Goal: Task Accomplishment & Management: Complete application form

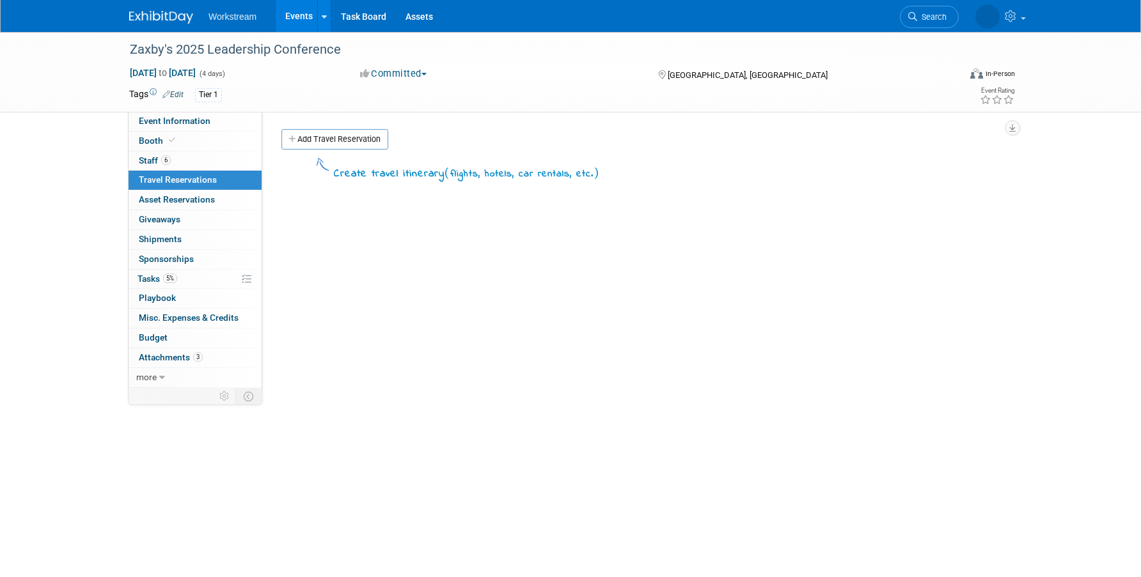
click at [346, 217] on div "Create travel itinerary ( flights, hotels, car rentals, etc. )" at bounding box center [641, 347] width 721 height 384
click at [349, 143] on link "Add Travel Reservation" at bounding box center [334, 139] width 107 height 20
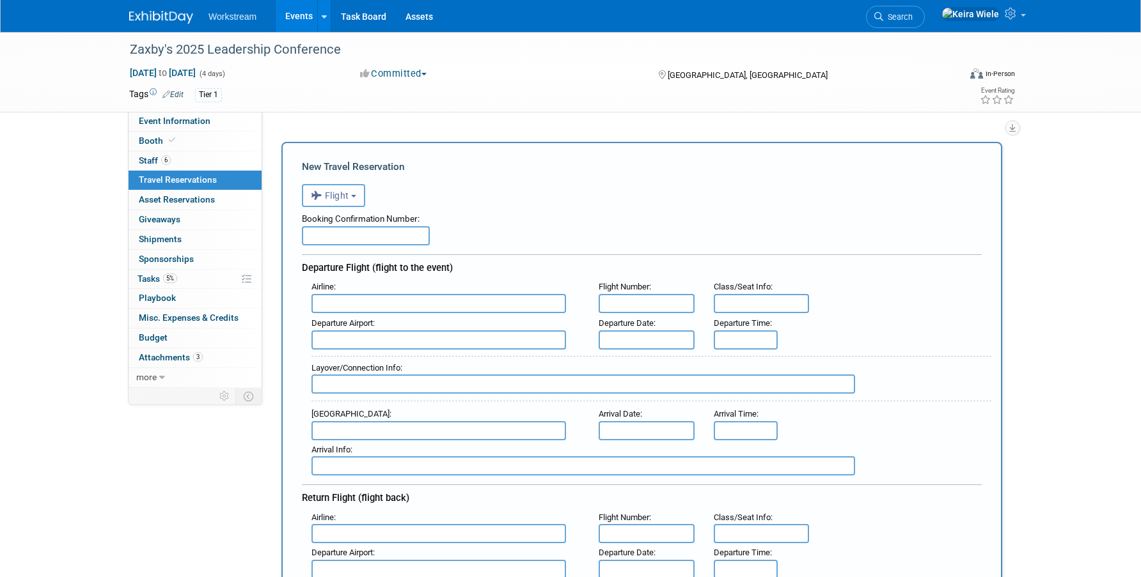
click at [339, 232] on input "text" at bounding box center [366, 235] width 128 height 19
paste input "EWPRRU"
type input "EWPRRU"
click at [491, 235] on div "Booking Confirmation Number: EWPRRU" at bounding box center [642, 226] width 680 height 38
click at [429, 304] on input "text" at bounding box center [438, 303] width 255 height 19
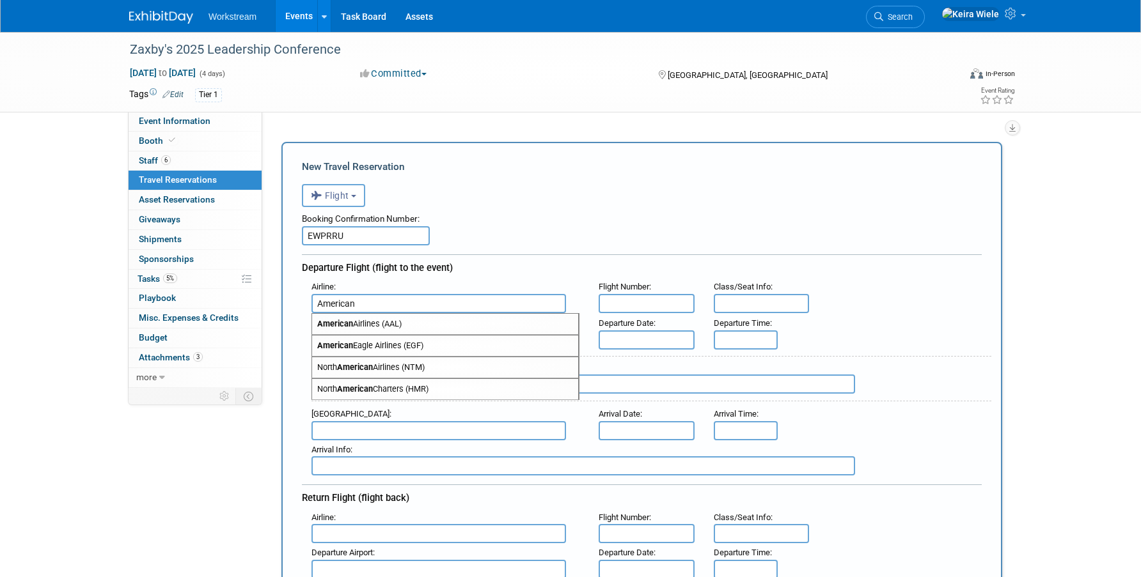
click at [431, 331] on span "American Airlines (AAL)" at bounding box center [445, 324] width 266 height 20
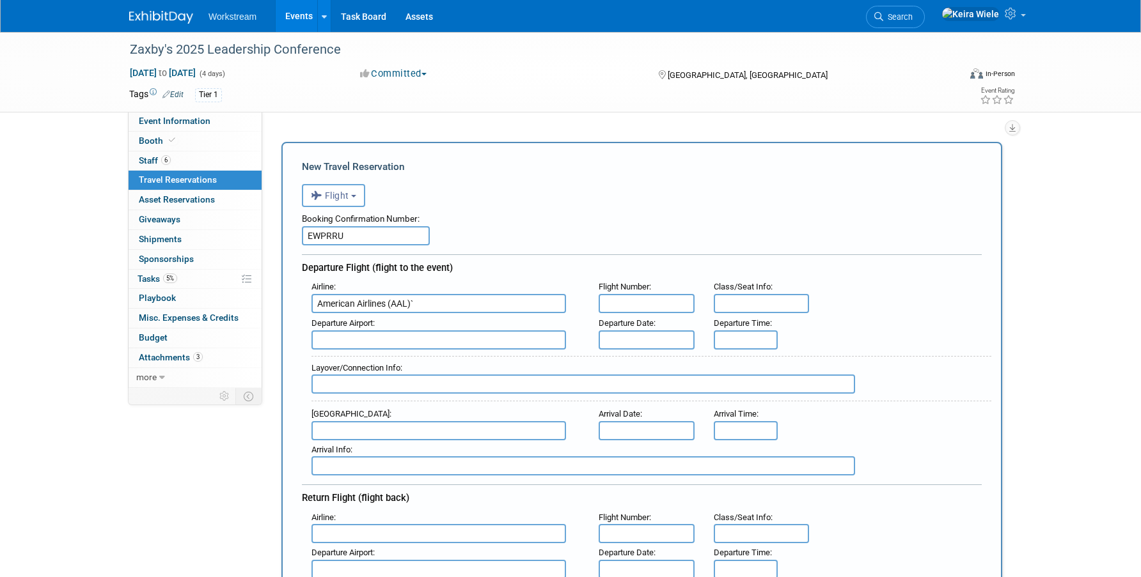
type input "American Airlines (AAL)"
paste input "2414"
type input "2414"
type input "Eco"
click at [472, 334] on div "American Airlines (AAL)" at bounding box center [444, 324] width 267 height 22
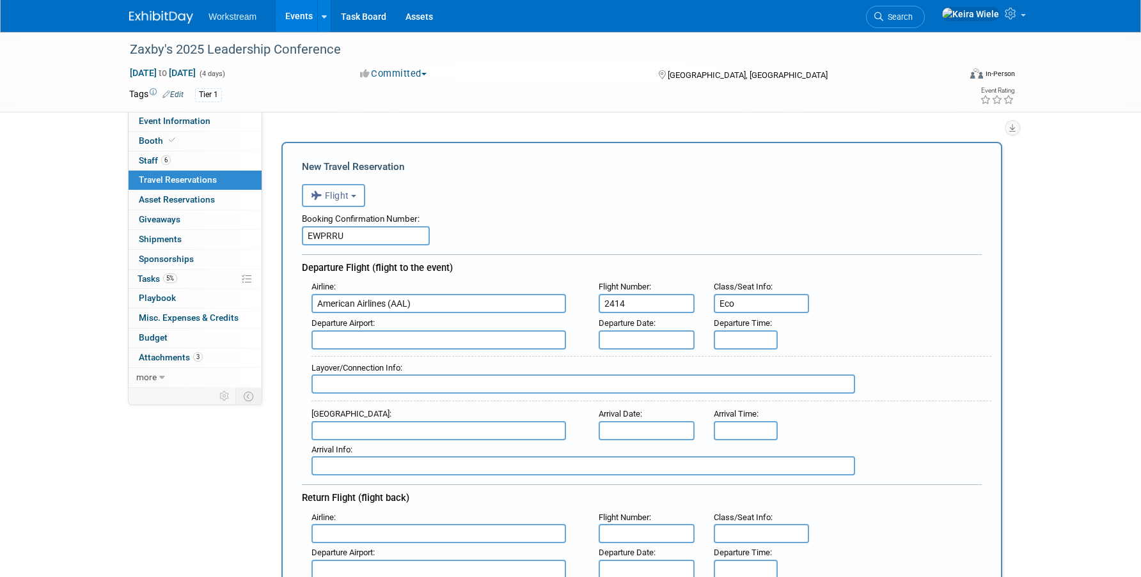
click at [491, 344] on input "text" at bounding box center [438, 340] width 255 height 19
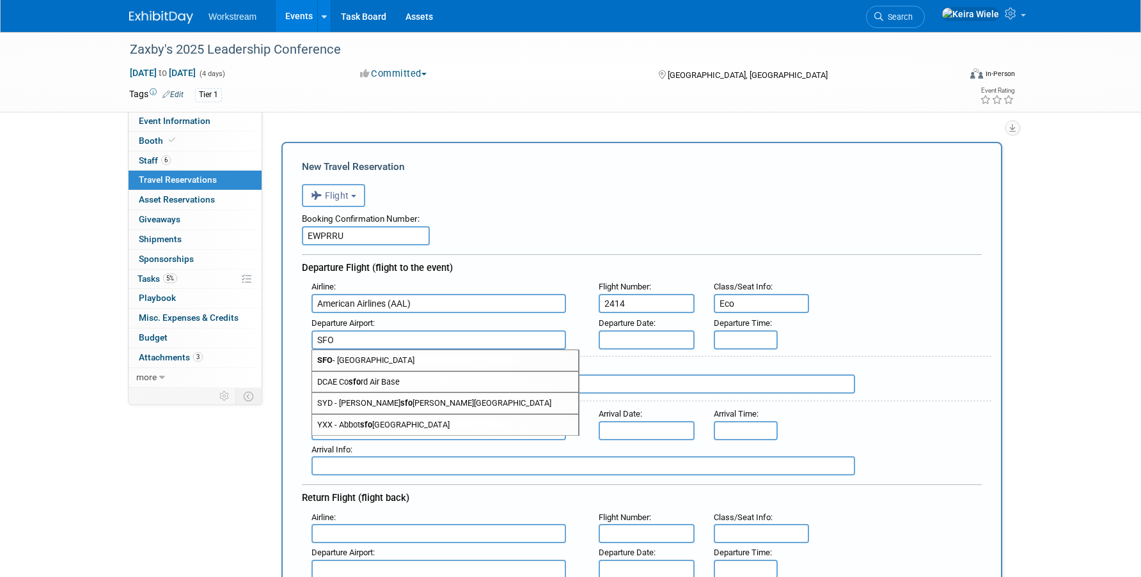
click at [472, 362] on span "SFO - San Francisco International Airport" at bounding box center [445, 360] width 266 height 20
type input "SFO - San Francisco International Airport"
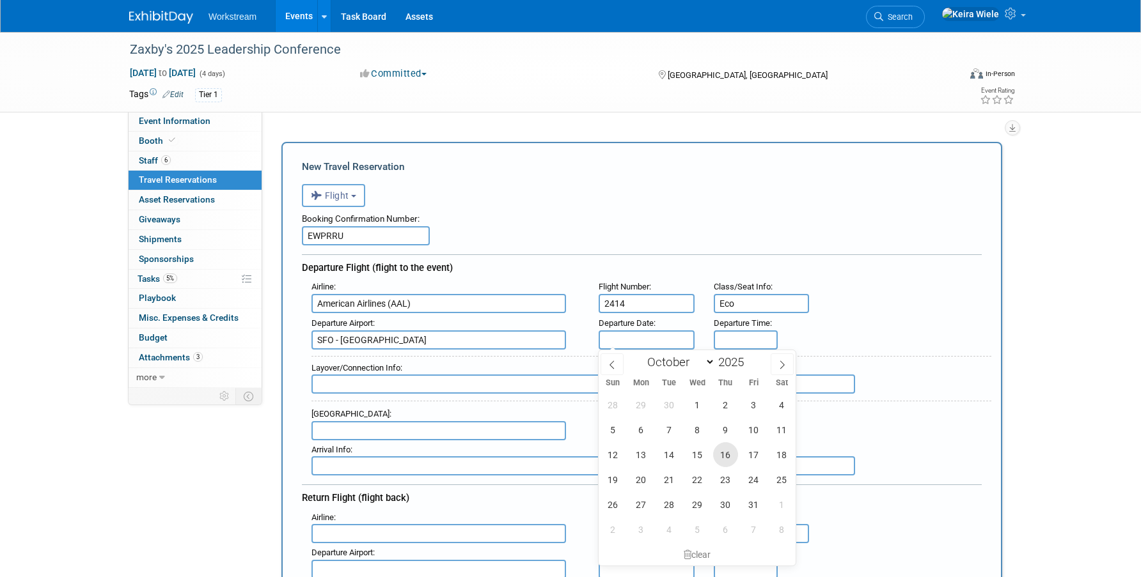
click at [726, 453] on span "16" at bounding box center [725, 455] width 25 height 25
type input "[DATE]"
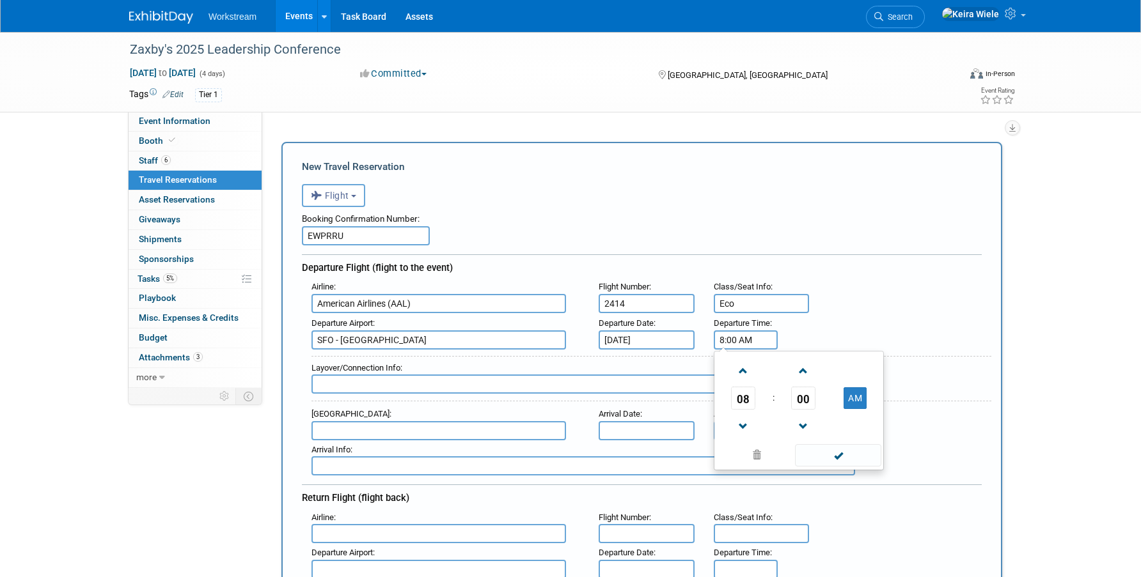
click at [742, 344] on input "8:00 AM" at bounding box center [746, 340] width 64 height 19
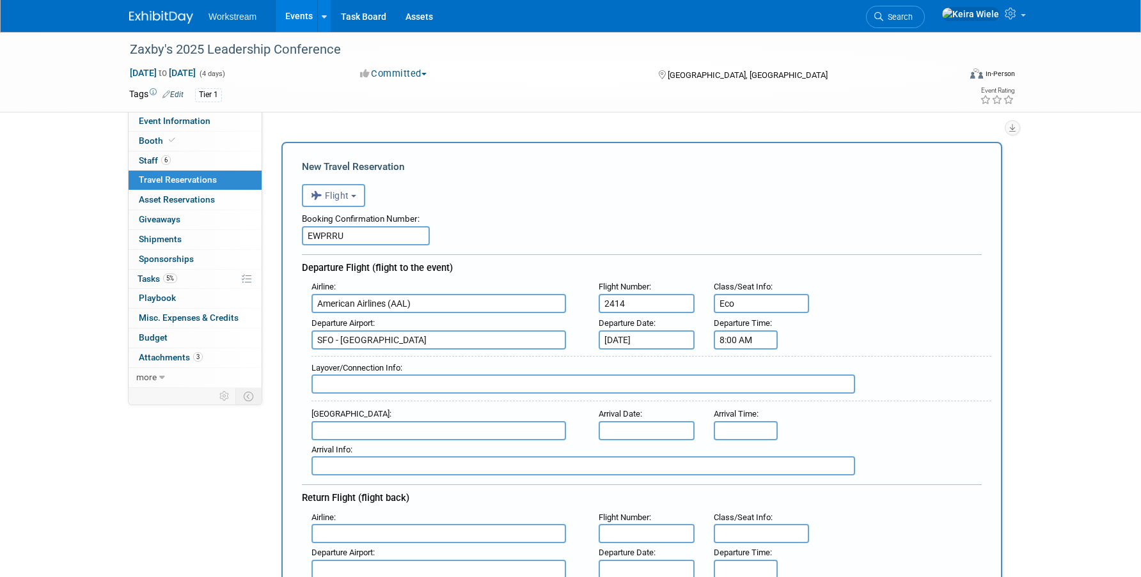
click at [735, 340] on input "8:00 AM" at bounding box center [746, 340] width 64 height 19
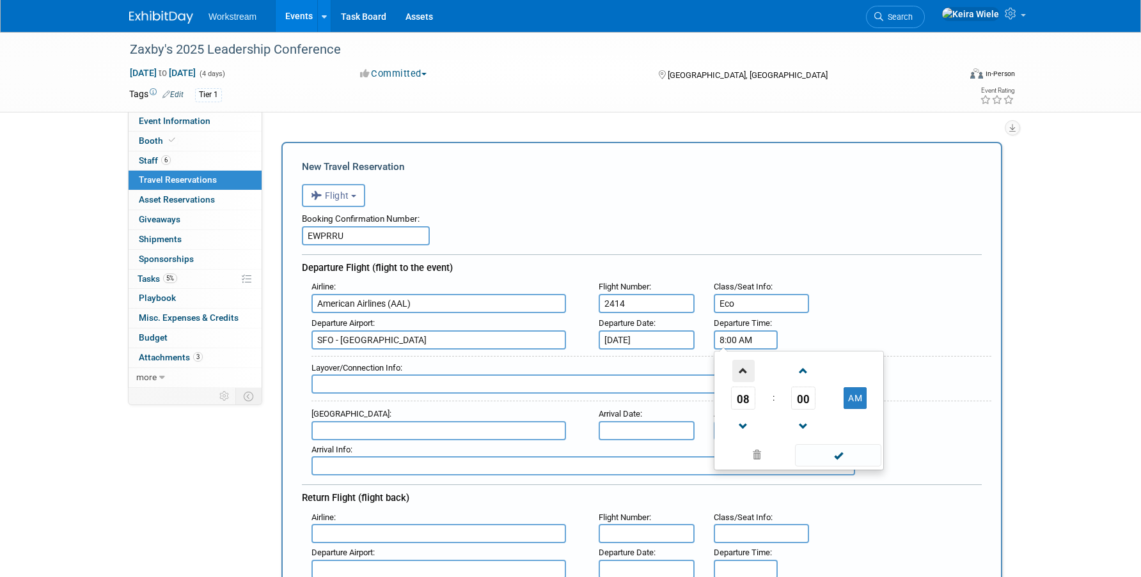
click at [745, 374] on span at bounding box center [743, 371] width 22 height 22
type input "9:00 AM"
click at [820, 453] on span at bounding box center [838, 455] width 86 height 22
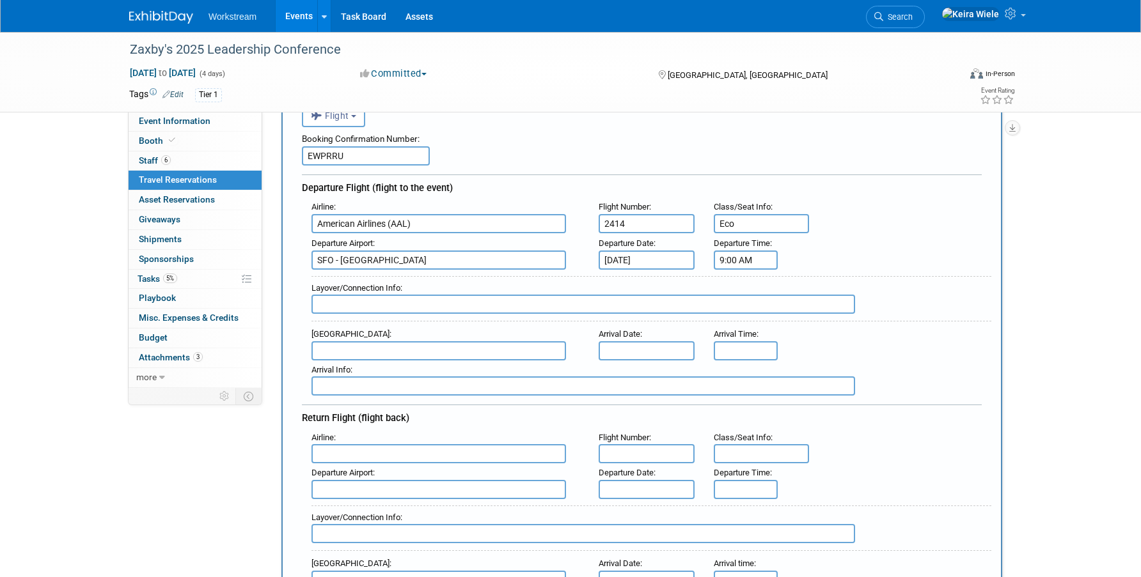
scroll to position [90, 0]
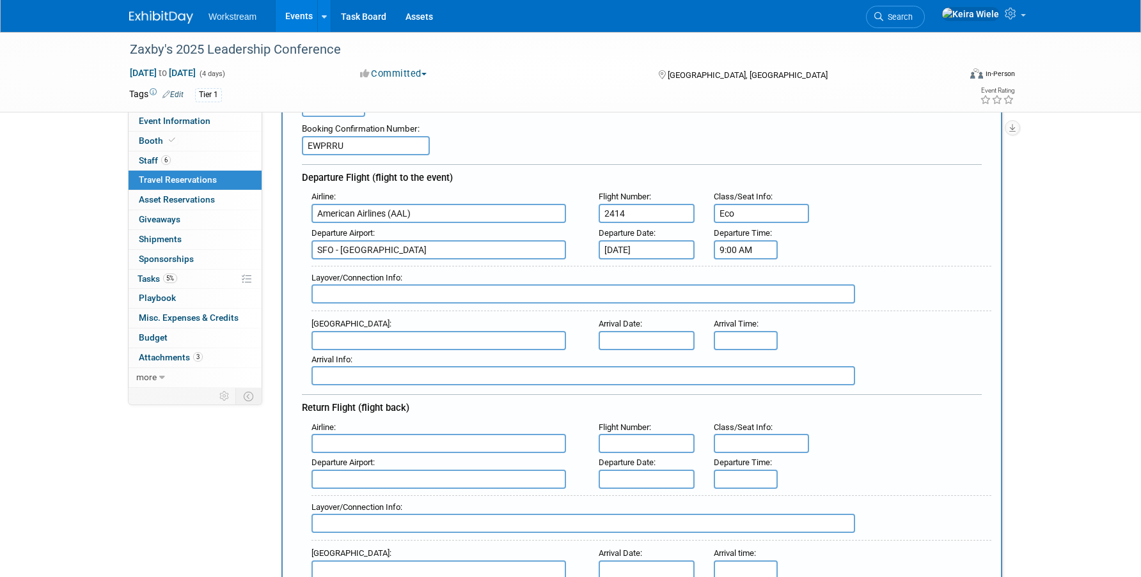
click at [426, 334] on input "text" at bounding box center [438, 340] width 255 height 19
click at [424, 361] on span "PHX - Phoenix Sky Harbor International Airport" at bounding box center [445, 361] width 266 height 20
type input "PHX - Phoenix Sky Harbor International Airport"
click at [616, 339] on input "text" at bounding box center [647, 340] width 96 height 19
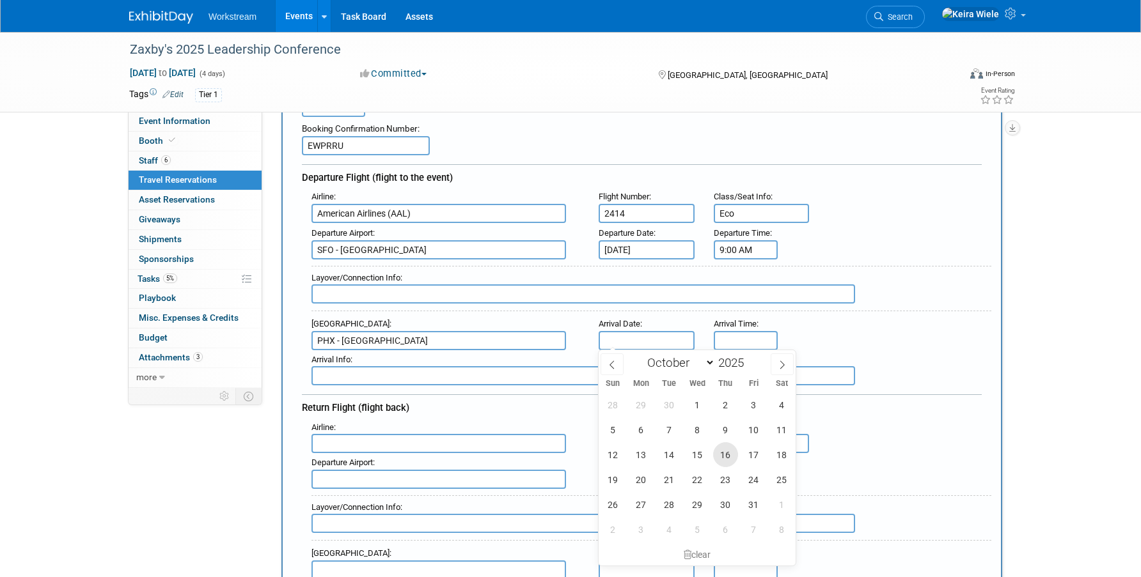
click at [719, 454] on span "16" at bounding box center [725, 455] width 25 height 25
type input "[DATE]"
click at [747, 335] on input "8:00 AM" at bounding box center [746, 340] width 64 height 19
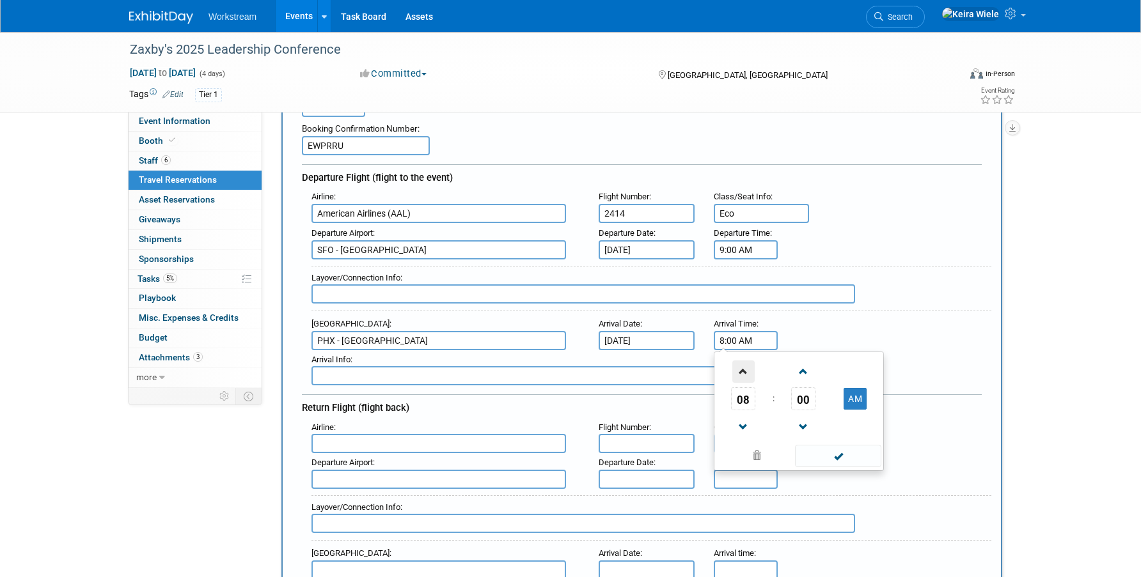
click at [748, 364] on span at bounding box center [743, 372] width 22 height 22
click at [799, 368] on span at bounding box center [803, 372] width 22 height 22
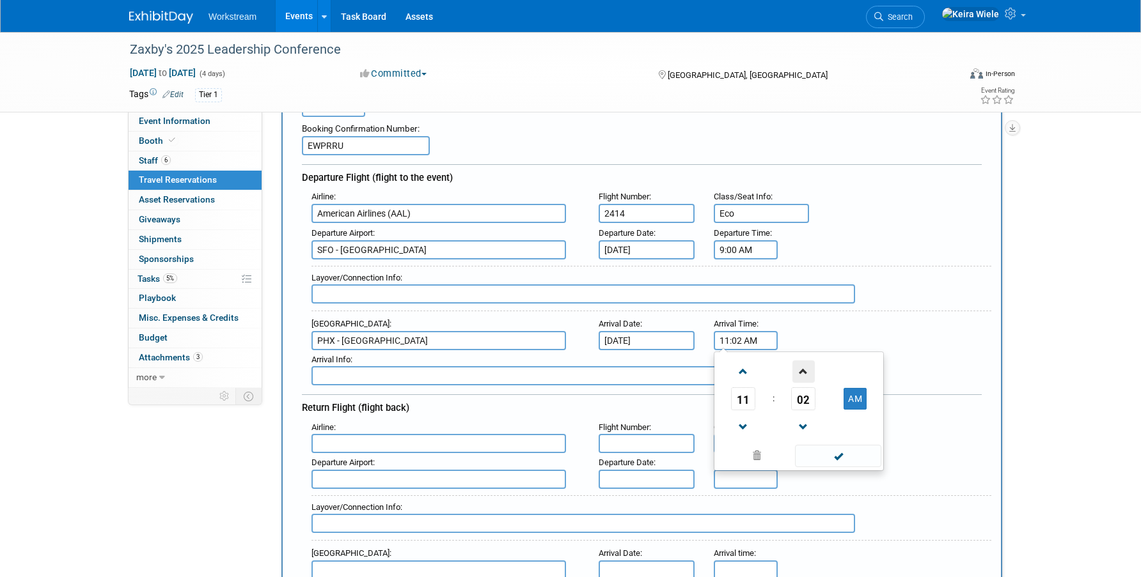
click at [799, 368] on span at bounding box center [803, 372] width 22 height 22
type input "11:05 AM"
click at [833, 443] on td at bounding box center [837, 455] width 86 height 25
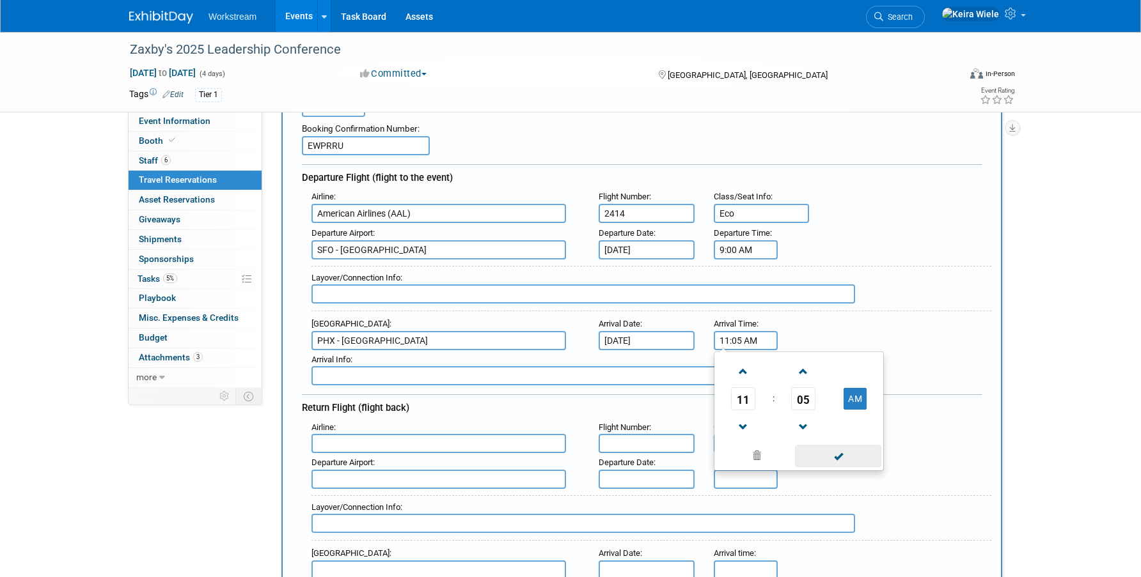
click at [834, 450] on span at bounding box center [838, 456] width 86 height 22
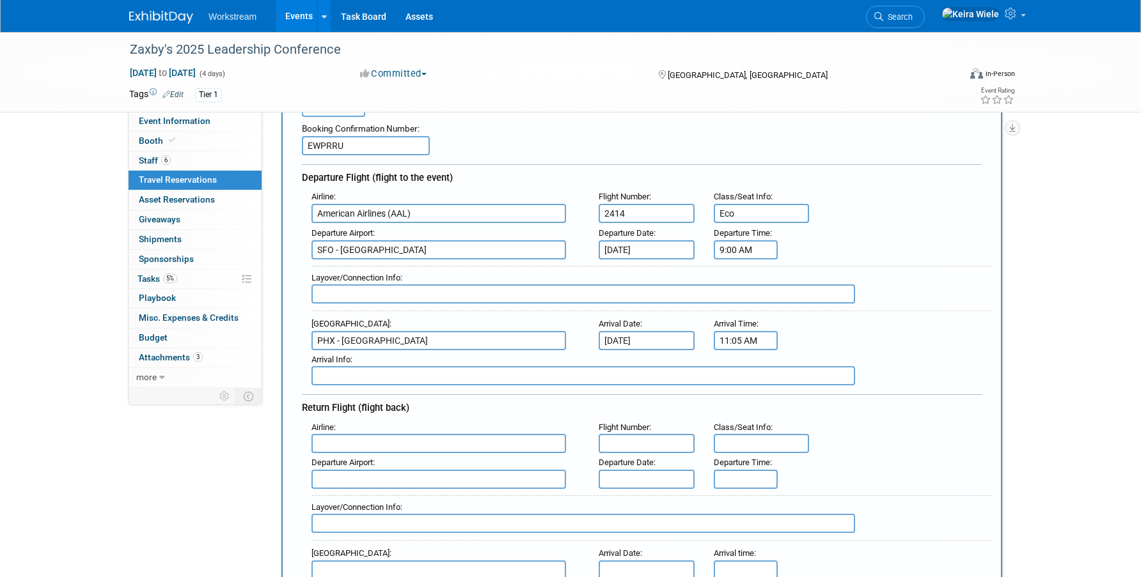
click at [866, 364] on div "Arrival Info :" at bounding box center [651, 360] width 680 height 14
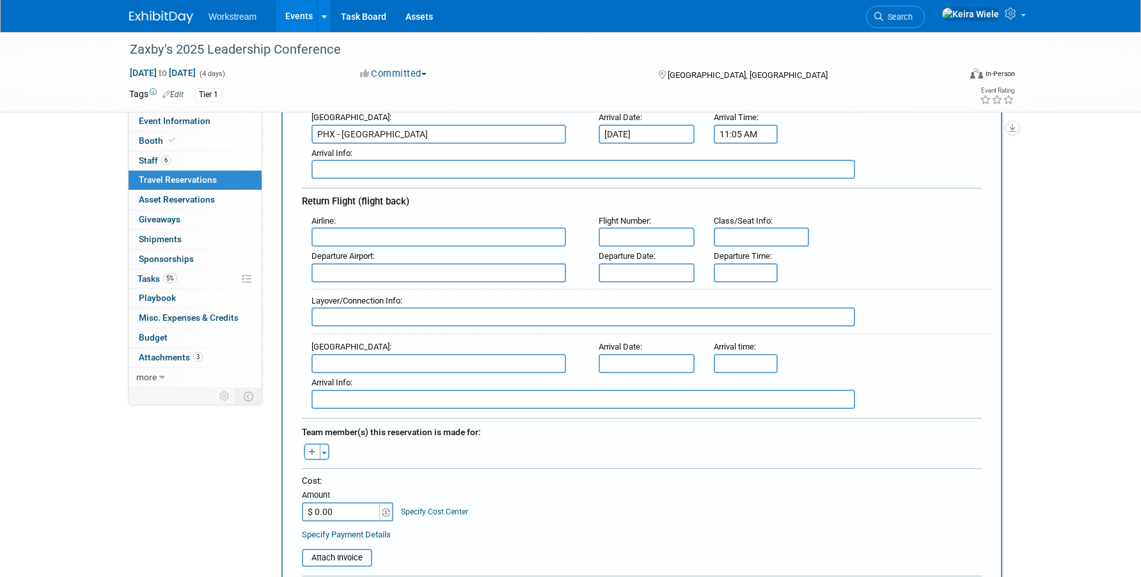
scroll to position [297, 0]
click at [427, 228] on input "text" at bounding box center [438, 236] width 255 height 19
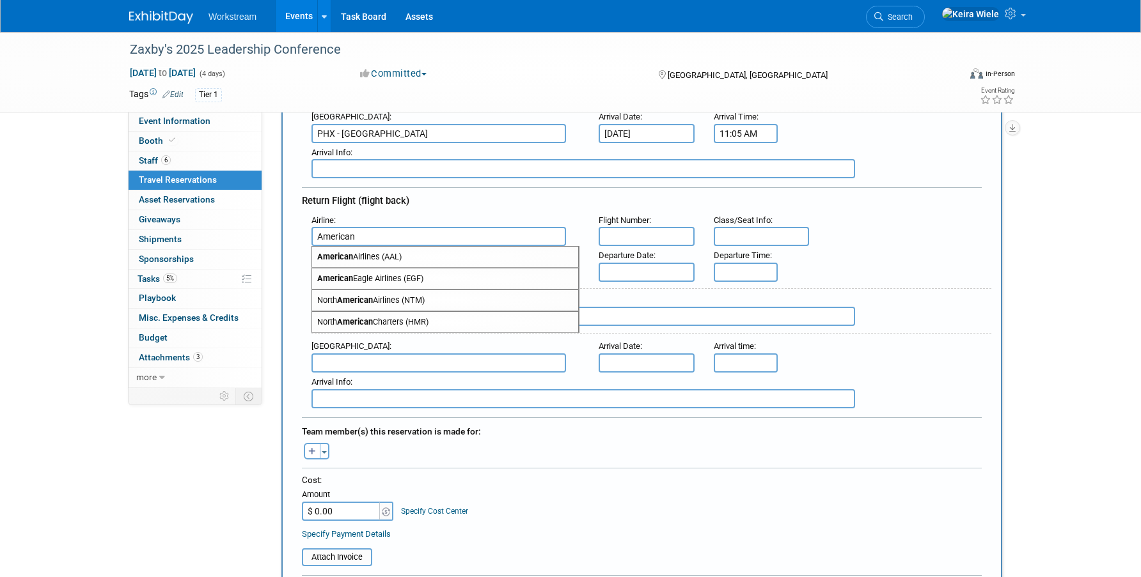
click at [416, 258] on span "American Airlines (AAL)" at bounding box center [445, 257] width 266 height 20
type input "American Airlines (AAL)"
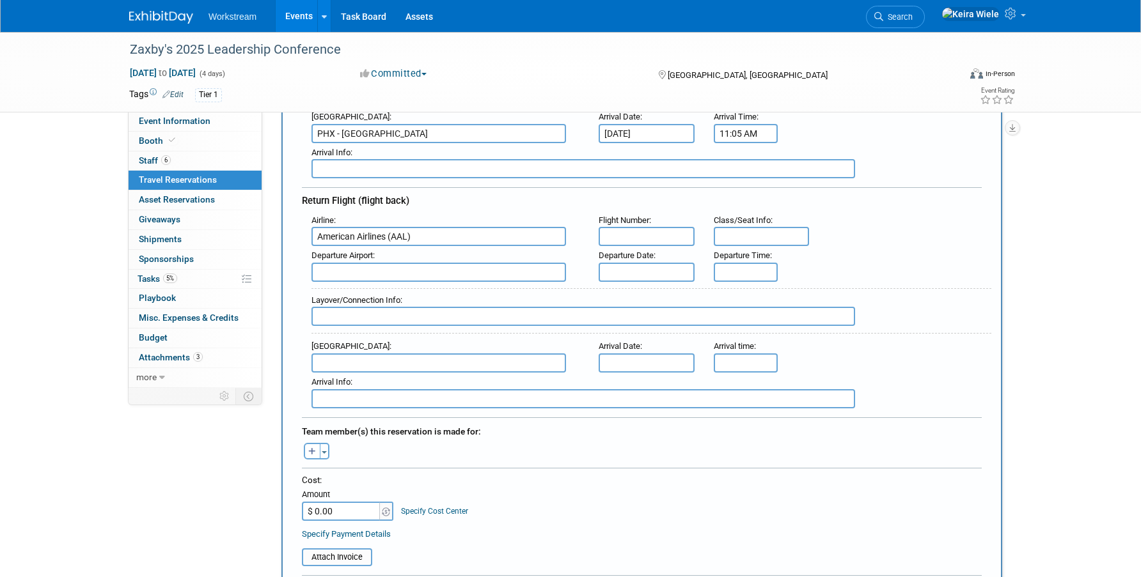
click at [638, 242] on input "text" at bounding box center [647, 236] width 96 height 19
paste input "686"
type input "686"
click at [737, 233] on input "text" at bounding box center [762, 236] width 96 height 19
type input "Eco"
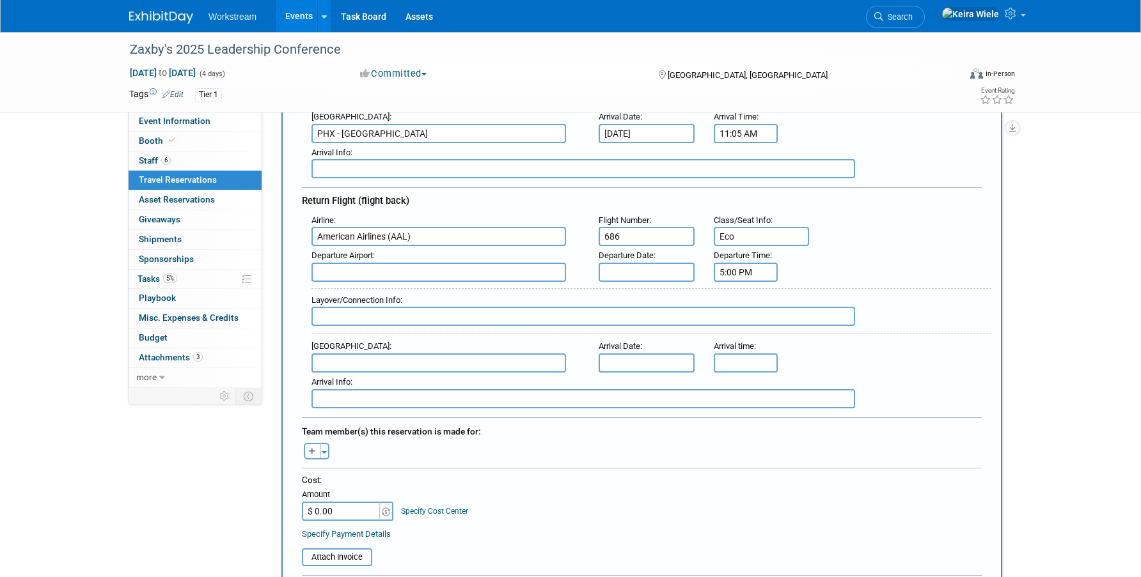
click at [734, 269] on input "5:00 PM" at bounding box center [746, 272] width 64 height 19
click at [743, 294] on span at bounding box center [743, 303] width 22 height 22
click at [804, 326] on span "00" at bounding box center [803, 330] width 24 height 23
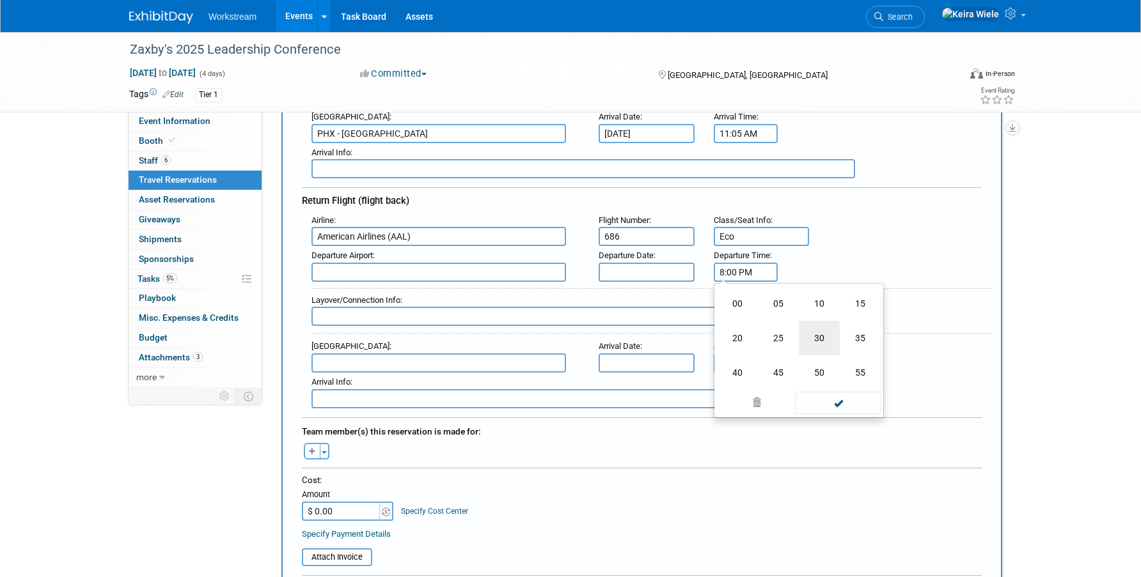
click at [804, 330] on td "30" at bounding box center [819, 338] width 41 height 35
click at [734, 278] on input "8:30 PM" at bounding box center [746, 272] width 64 height 19
click at [735, 270] on input "8:30 PM" at bounding box center [746, 272] width 64 height 19
type input "8:37 PM"
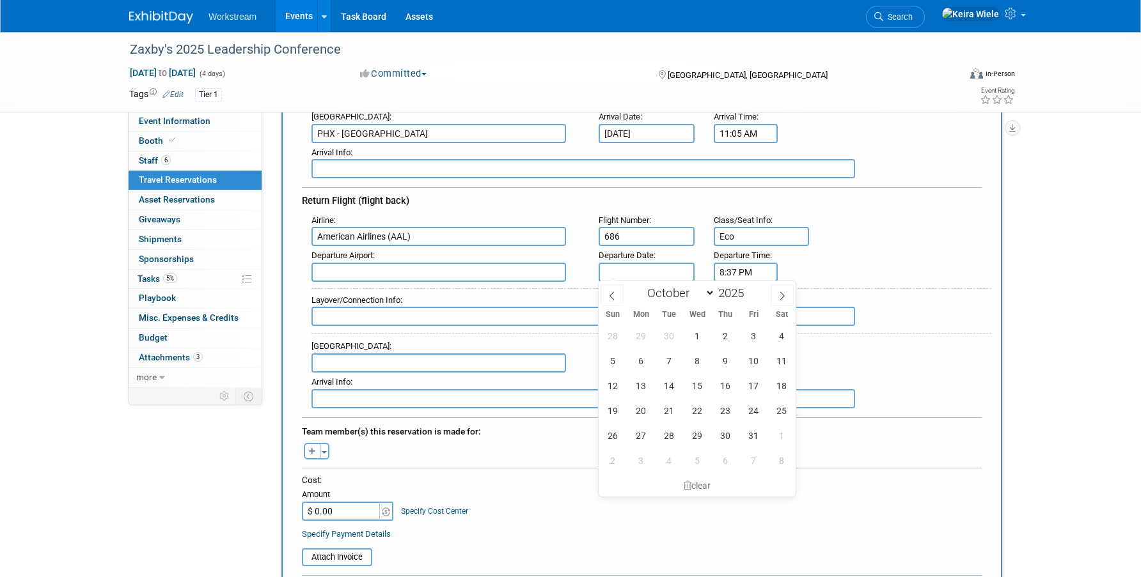
click at [655, 269] on input "text" at bounding box center [647, 272] width 96 height 19
click at [748, 386] on span "17" at bounding box center [753, 385] width 25 height 25
type input "[DATE]"
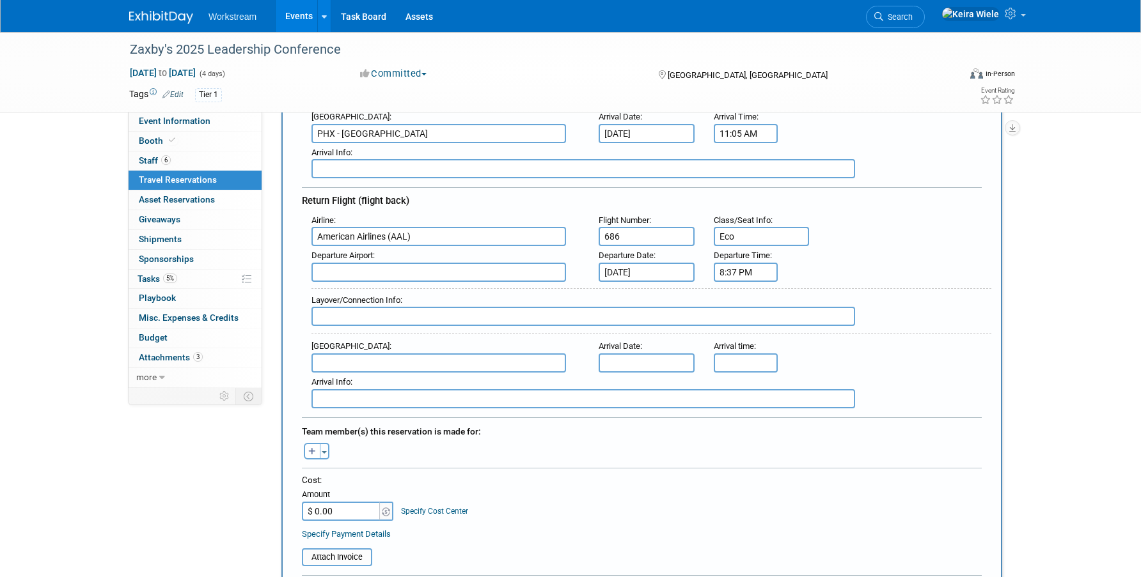
click at [540, 278] on input "text" at bounding box center [438, 272] width 255 height 19
click at [515, 286] on span "PHX - Phoenix Sky Harbor International Airport" at bounding box center [445, 293] width 266 height 20
type input "PHX - Phoenix Sky Harbor International Airport"
click at [476, 365] on input "text" at bounding box center [438, 363] width 255 height 19
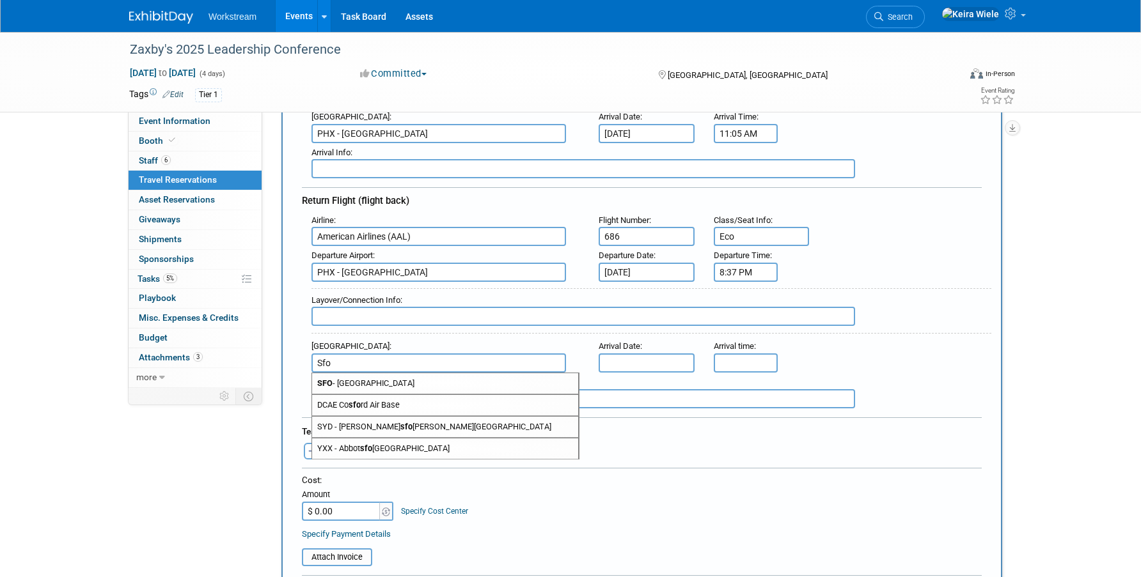
click at [458, 391] on div "SFO - San Francisco International Airport" at bounding box center [444, 384] width 267 height 22
type input "SFO - San Francisco International Airport"
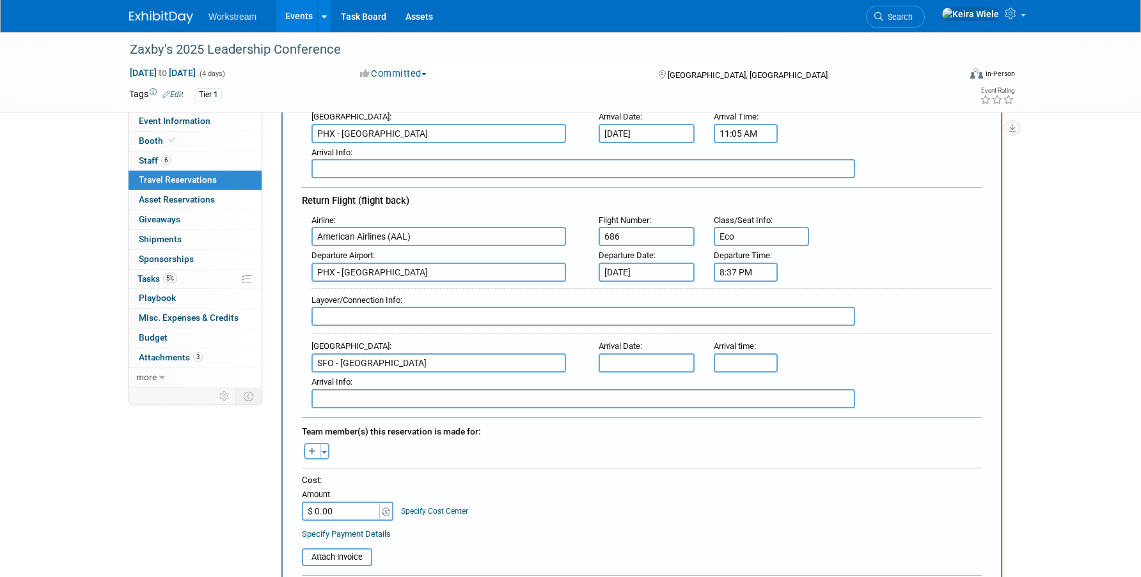
click at [460, 396] on input "text" at bounding box center [583, 398] width 544 height 19
click at [651, 360] on input "text" at bounding box center [647, 363] width 96 height 19
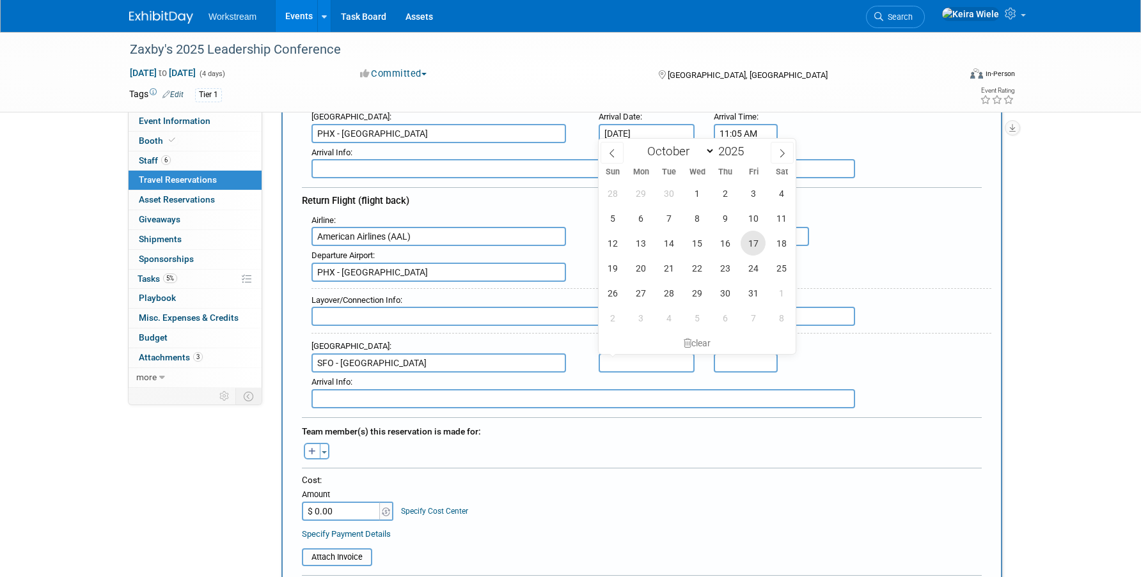
click at [751, 239] on span "17" at bounding box center [753, 243] width 25 height 25
type input "[DATE]"
click at [822, 368] on div "Arrival Airport : SFO - San Francisco International Airport Arrival Date : Oct …" at bounding box center [646, 355] width 689 height 36
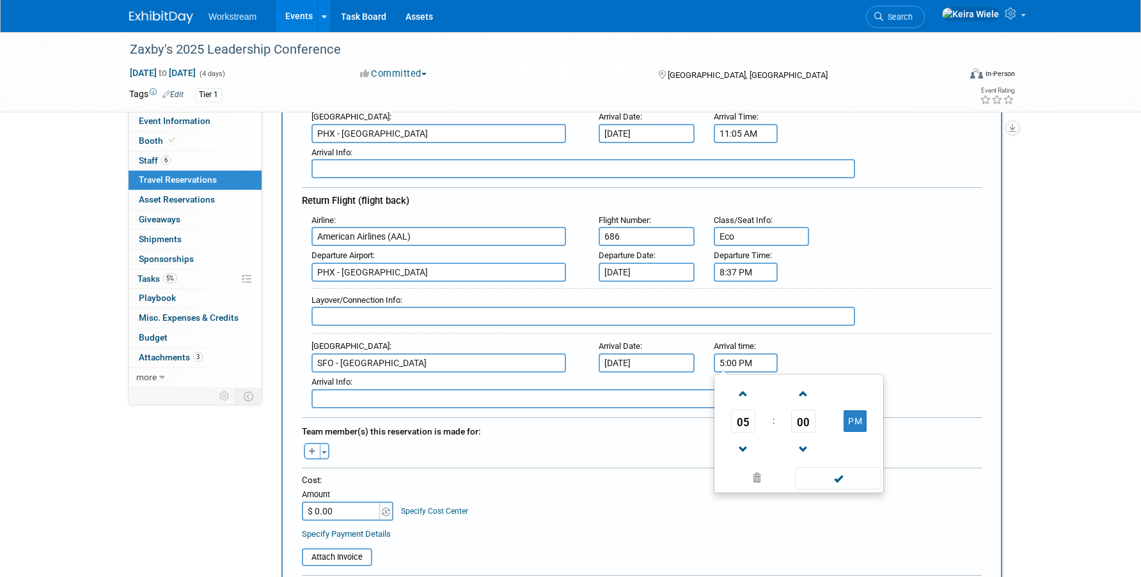
click at [761, 357] on input "5:00 PM" at bounding box center [746, 363] width 64 height 19
click at [742, 379] on link at bounding box center [743, 393] width 24 height 33
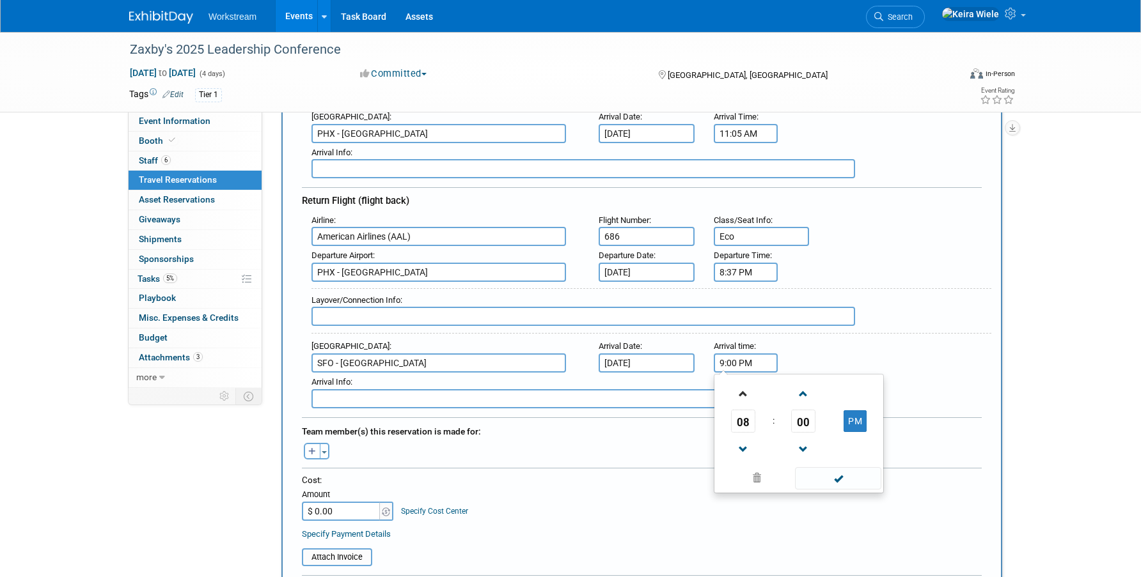
click at [742, 379] on link at bounding box center [743, 393] width 24 height 33
click at [810, 399] on span at bounding box center [803, 394] width 22 height 22
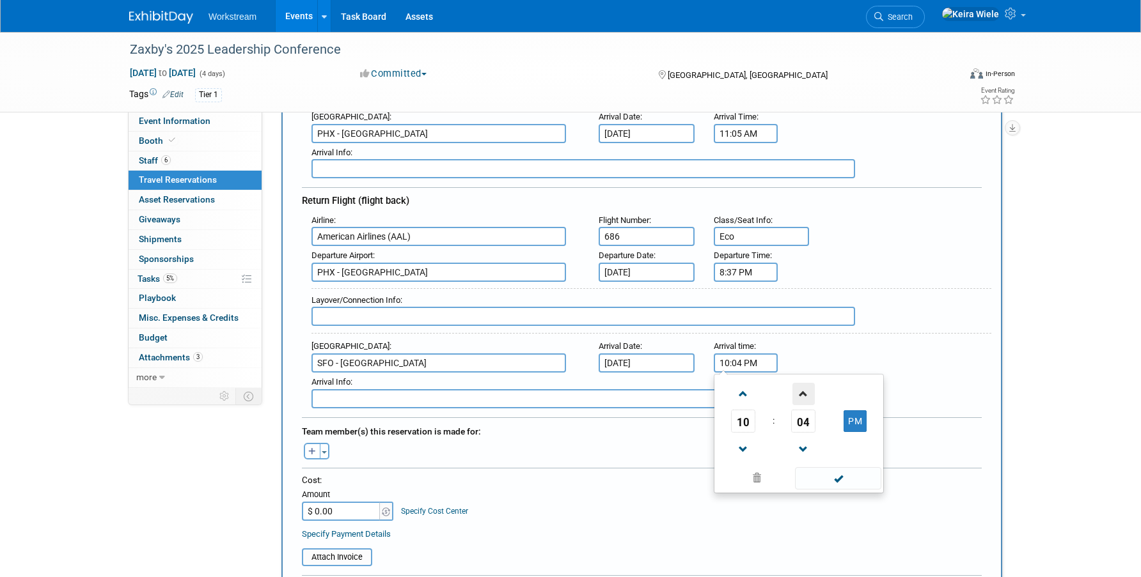
click at [810, 399] on span at bounding box center [803, 394] width 22 height 22
click at [803, 414] on span "08" at bounding box center [803, 421] width 24 height 23
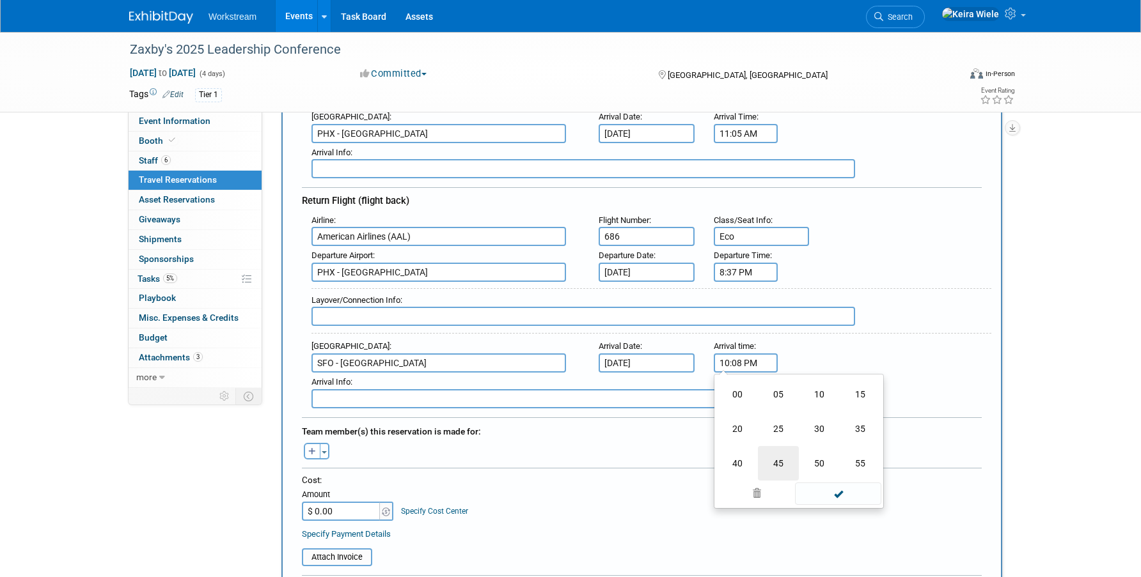
click at [769, 448] on td "45" at bounding box center [778, 463] width 41 height 35
type input "10:45 PM"
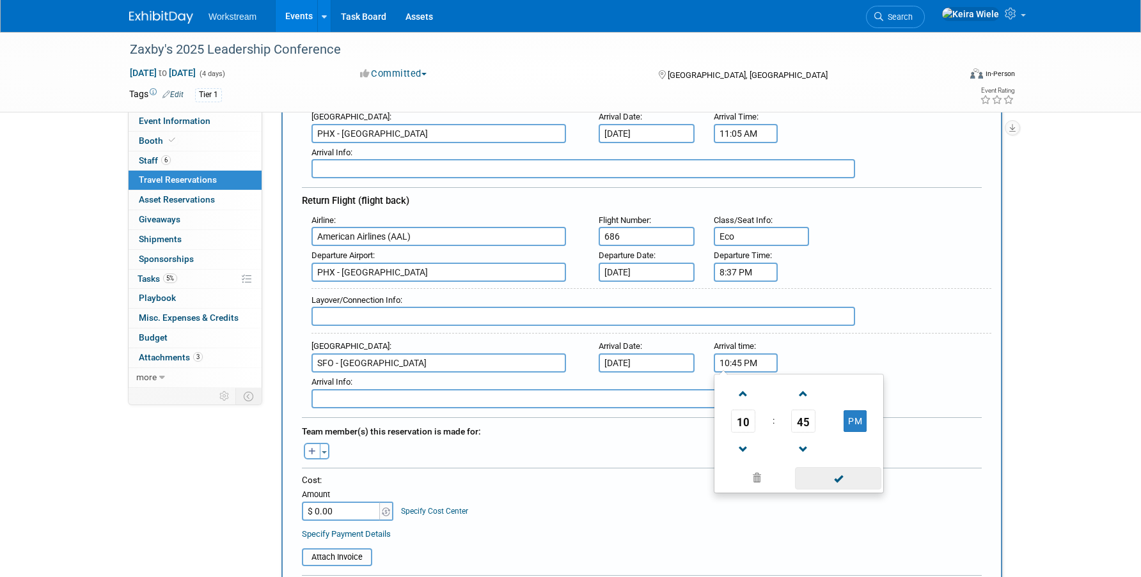
click at [852, 473] on span at bounding box center [838, 478] width 86 height 22
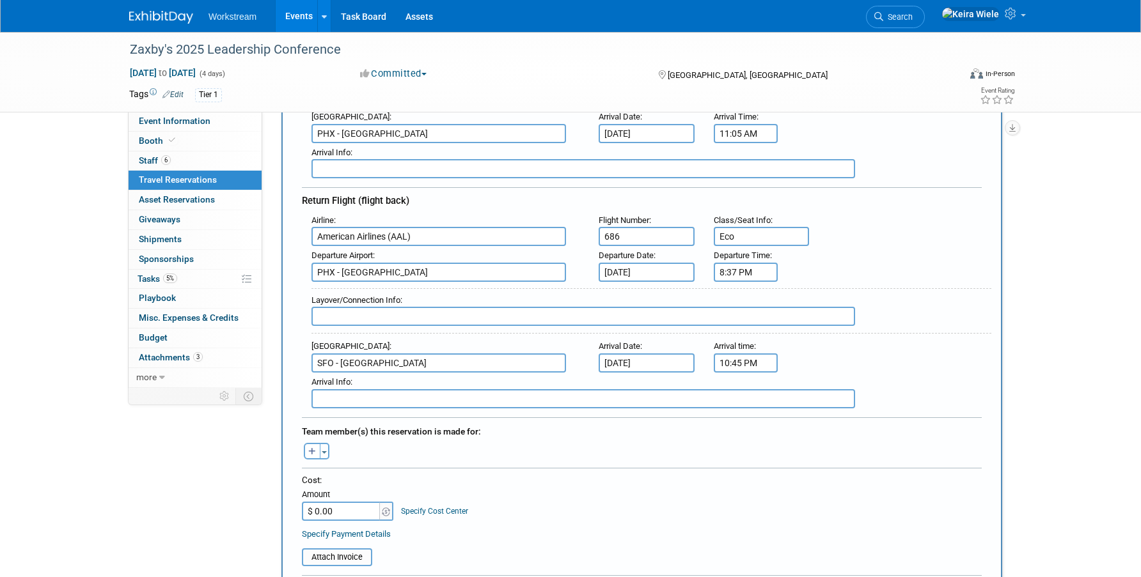
click at [769, 445] on div "Andrew remove Andrew remove Annabelle remove" at bounding box center [641, 450] width 699 height 20
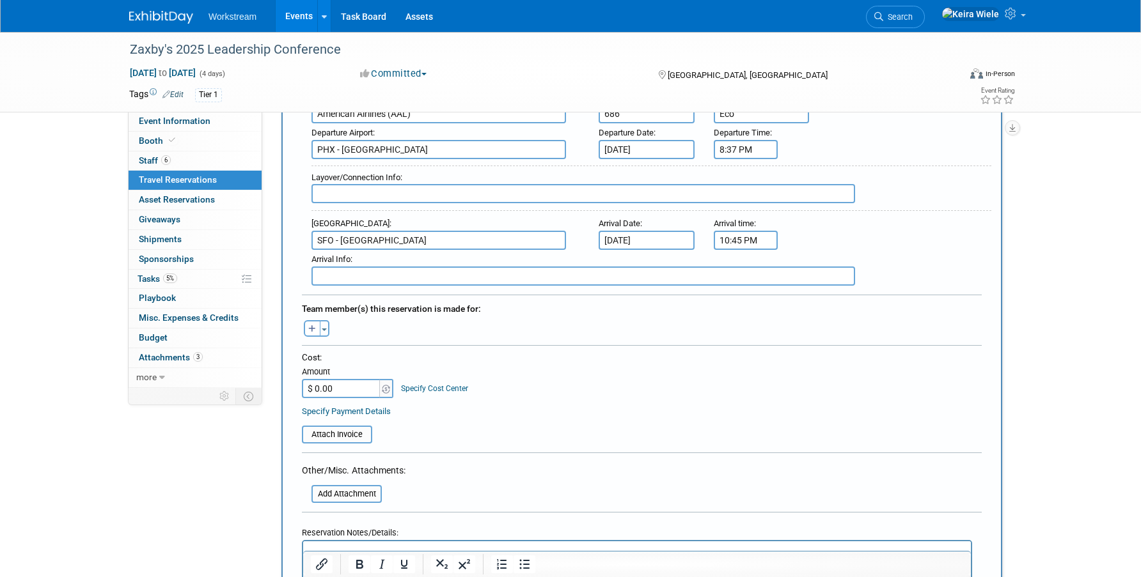
scroll to position [446, 0]
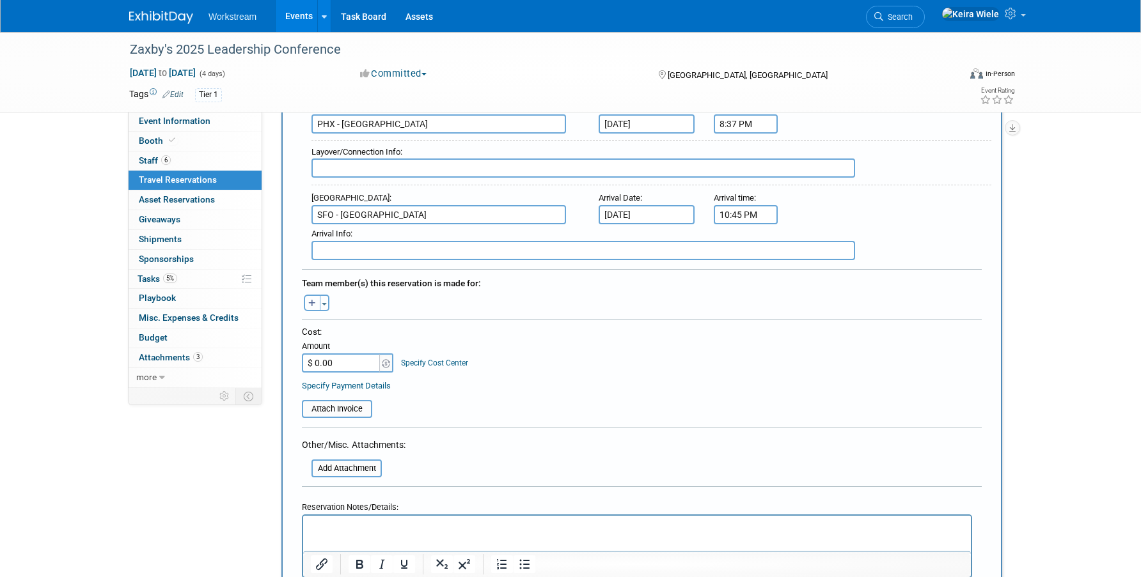
click at [318, 297] on button "button" at bounding box center [312, 303] width 17 height 17
select select
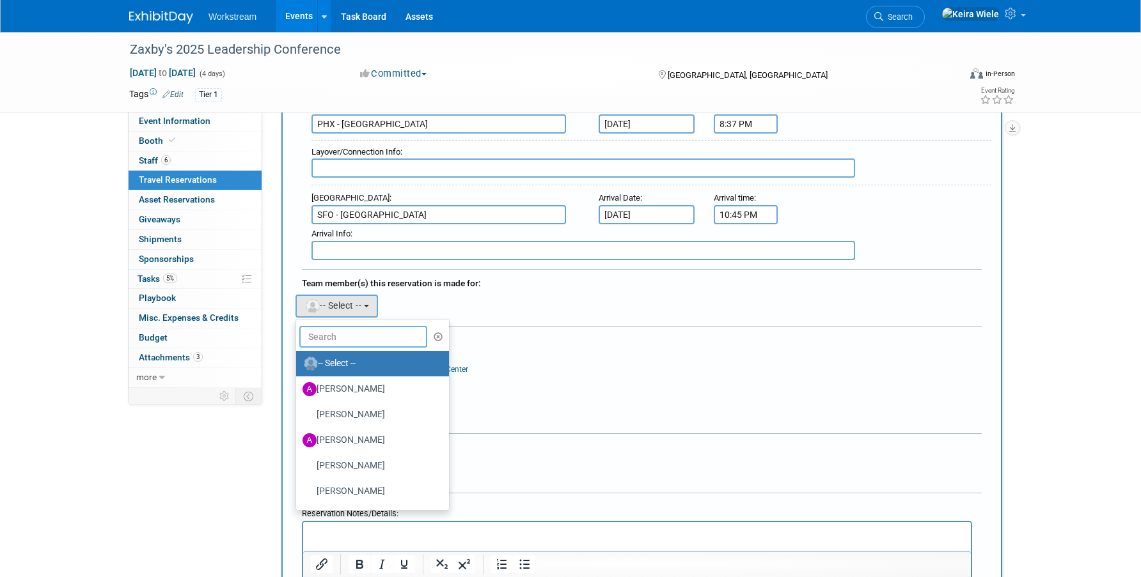
click at [366, 341] on input "text" at bounding box center [363, 337] width 128 height 22
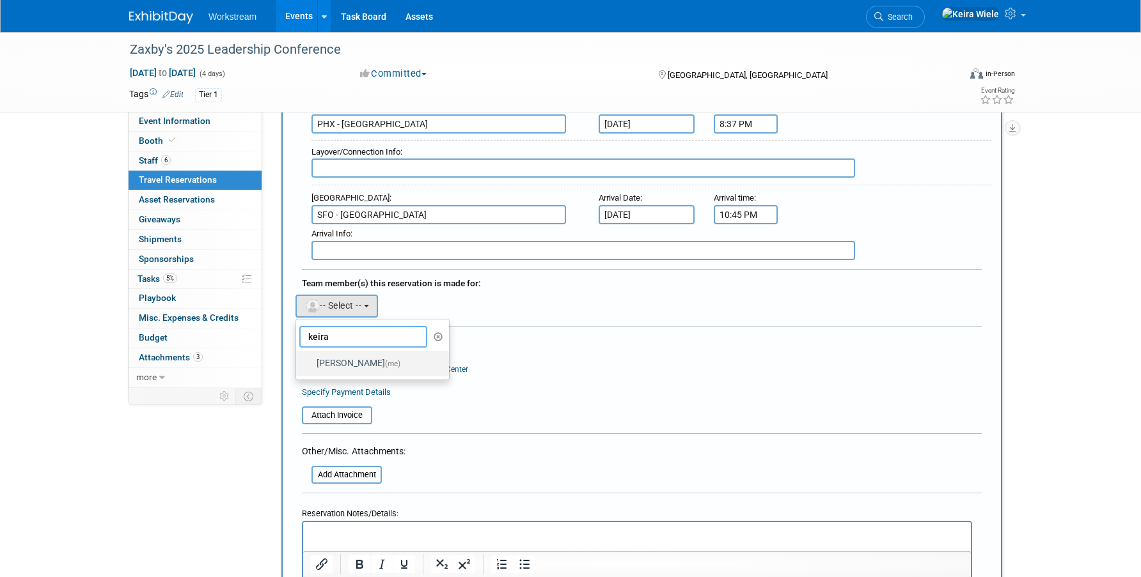
type input "keira"
click at [385, 361] on span "(me)" at bounding box center [392, 363] width 15 height 9
click at [298, 361] on input "Keira Wiele (me)" at bounding box center [294, 362] width 8 height 8
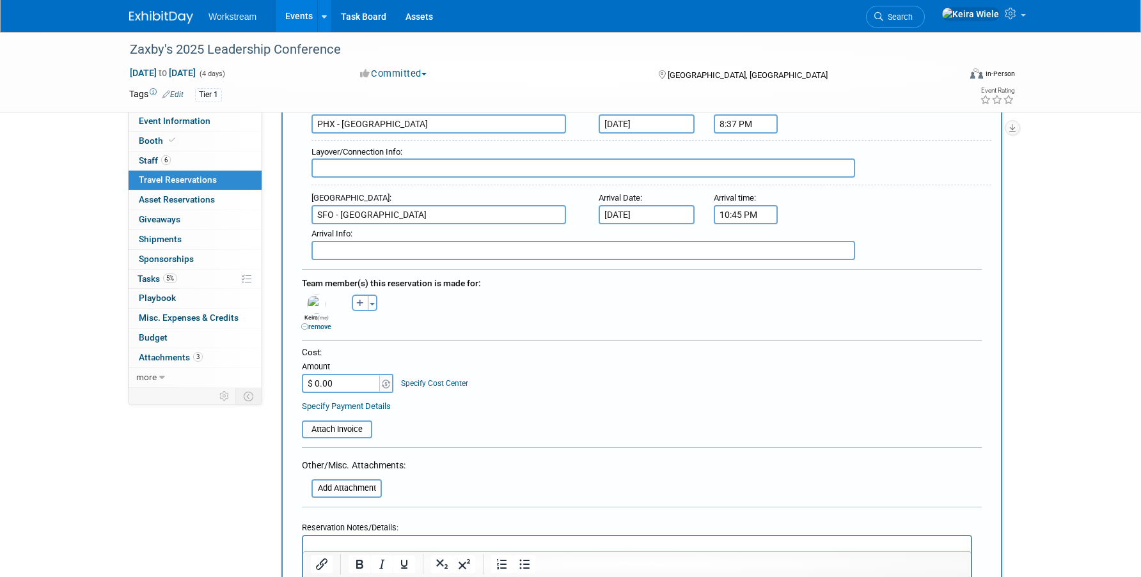
click at [491, 409] on table "Attach Invoice" at bounding box center [642, 423] width 680 height 29
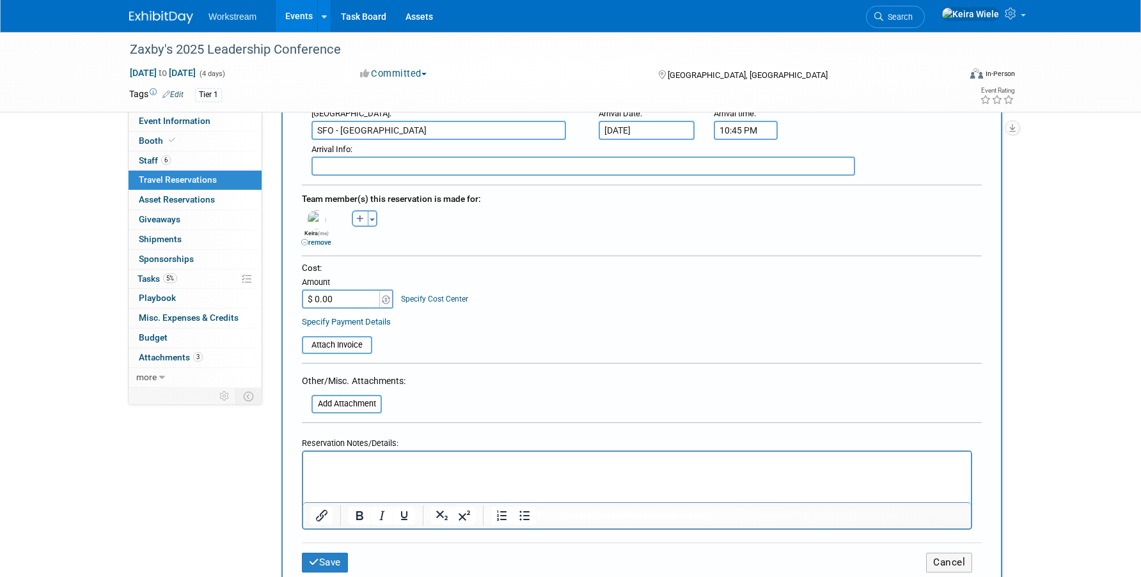
scroll to position [531, 0]
click at [343, 297] on input "$ 0.00" at bounding box center [342, 298] width 80 height 19
type input "$ 194.95"
click at [462, 353] on form "<i class="fas fa-plane" style="padding: 6px 4px 6px 1px;"></i> Flight <i class=…" at bounding box center [642, 117] width 680 height 942
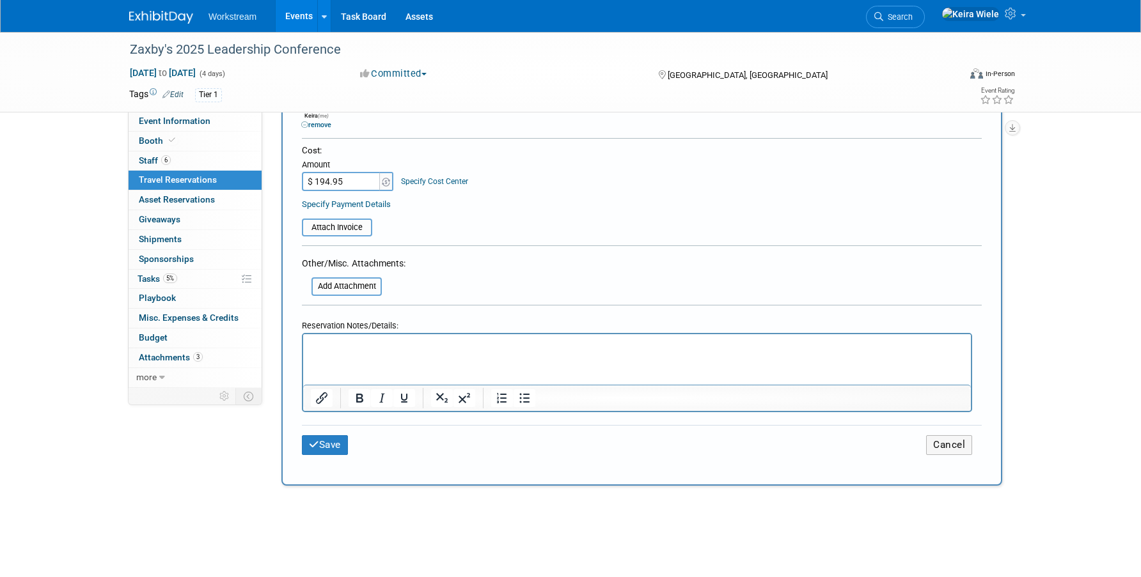
scroll to position [652, 0]
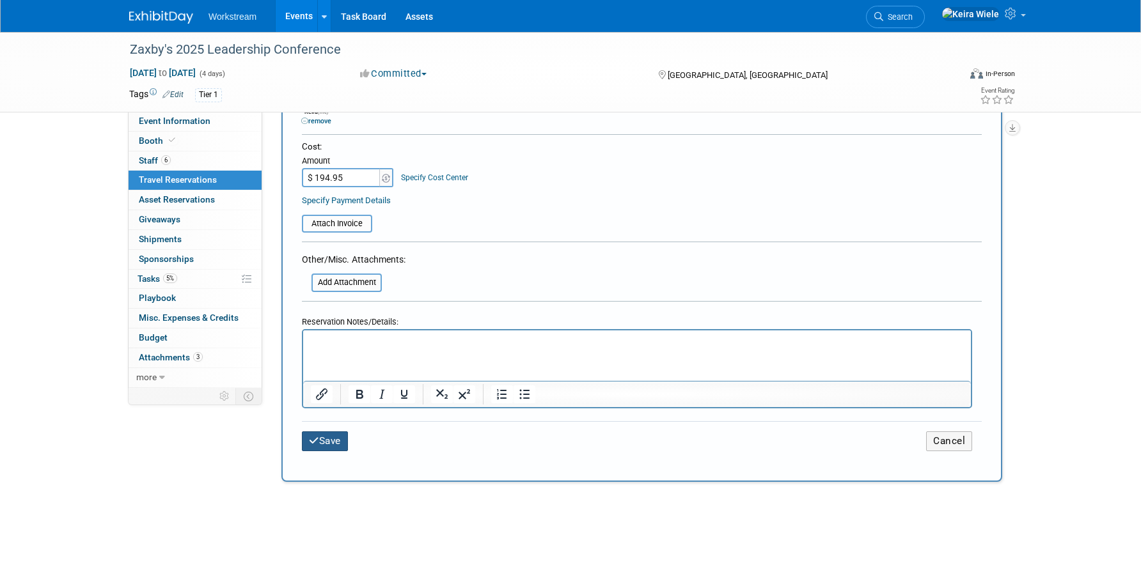
click at [333, 432] on button "Save" at bounding box center [325, 442] width 46 height 20
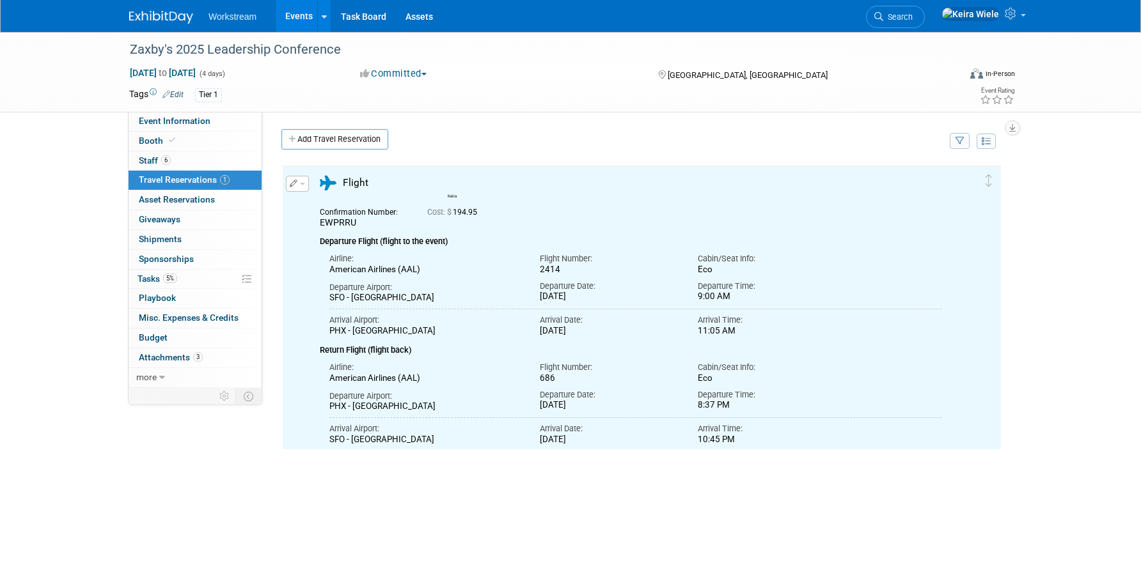
scroll to position [0, 0]
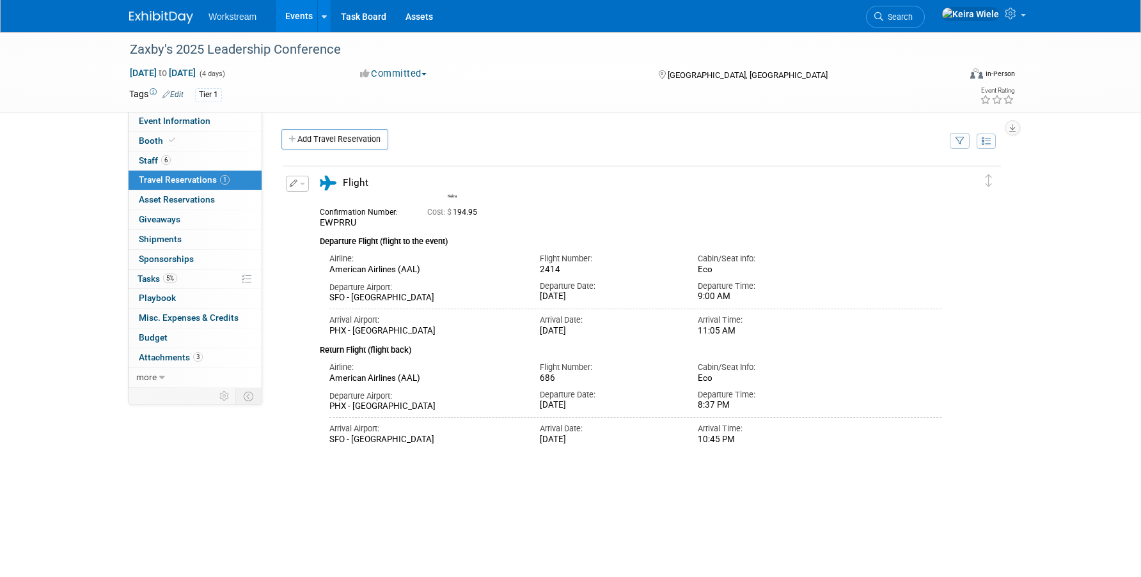
click at [458, 154] on td "Add Travel Reservation" at bounding box center [609, 142] width 674 height 27
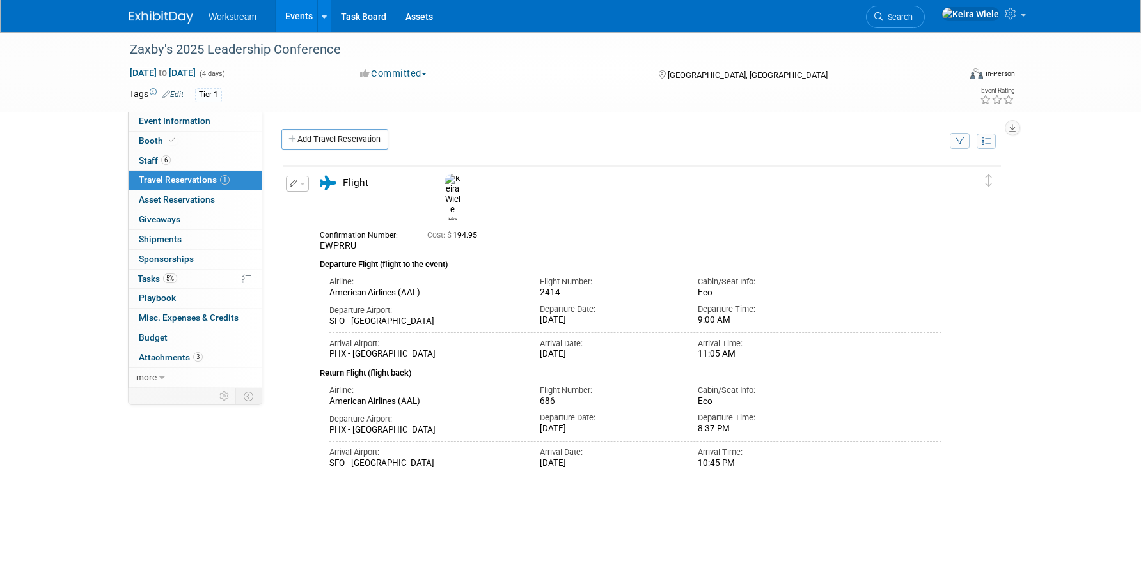
click at [294, 15] on link "Events" at bounding box center [299, 16] width 47 height 32
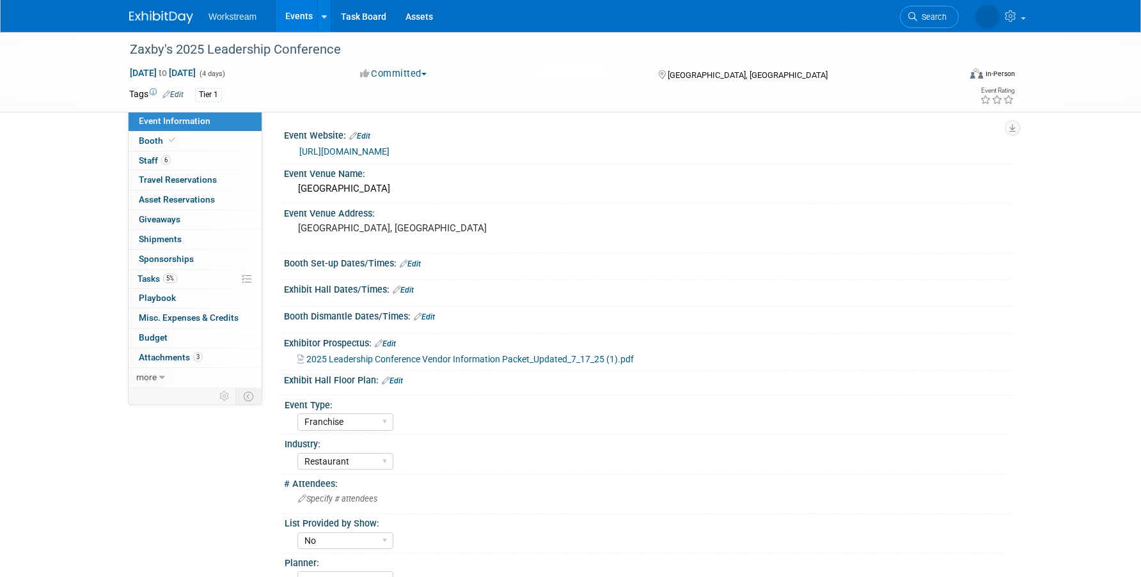
select select "Franchise"
select select "Restaurant"
select select "No"
